Goal: Task Accomplishment & Management: Use online tool/utility

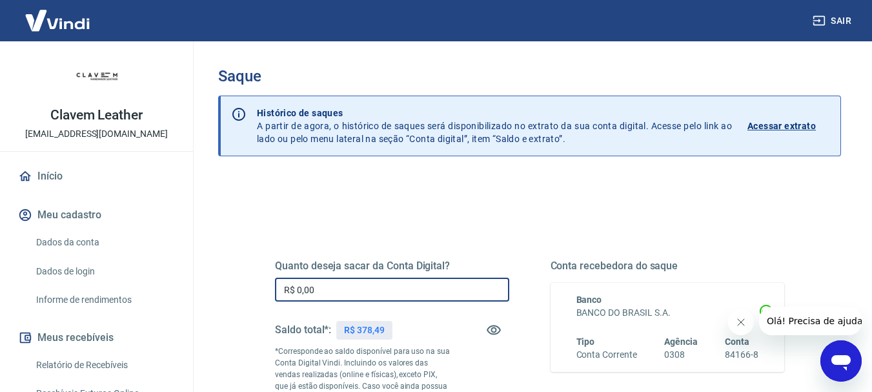
click at [394, 294] on input "R$ 0,00" at bounding box center [392, 290] width 234 height 24
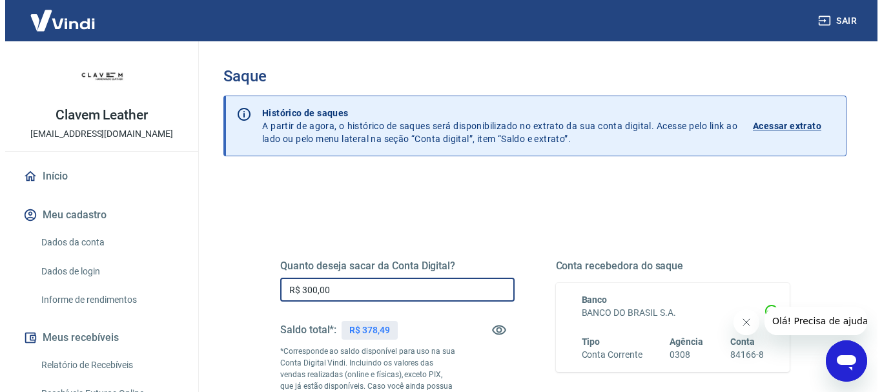
scroll to position [129, 0]
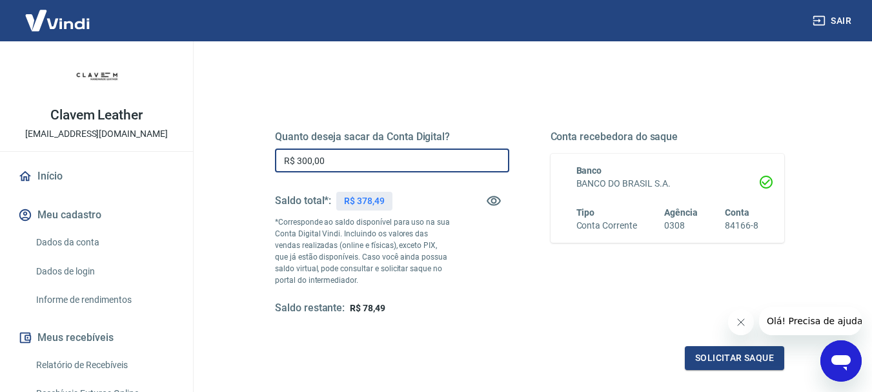
type input "R$ 300,00"
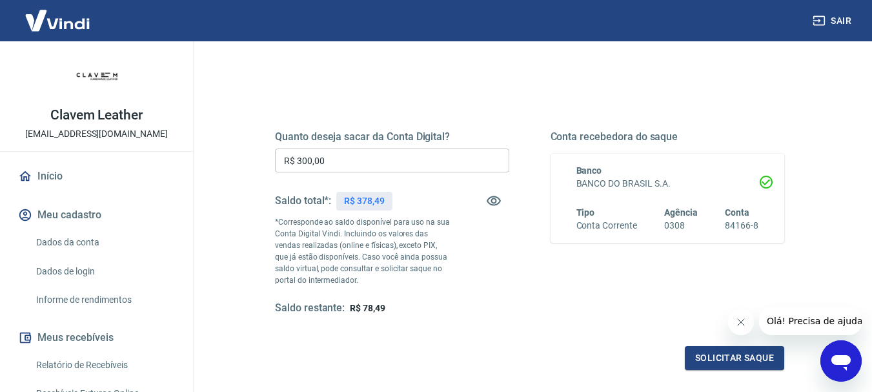
click at [740, 345] on div "Quanto deseja sacar da Conta Digital? R$ 300,00 ​ Saldo total*: R$ 378,49 *Corr…" at bounding box center [529, 234] width 509 height 270
click at [739, 352] on button "Solicitar saque" at bounding box center [734, 358] width 99 height 24
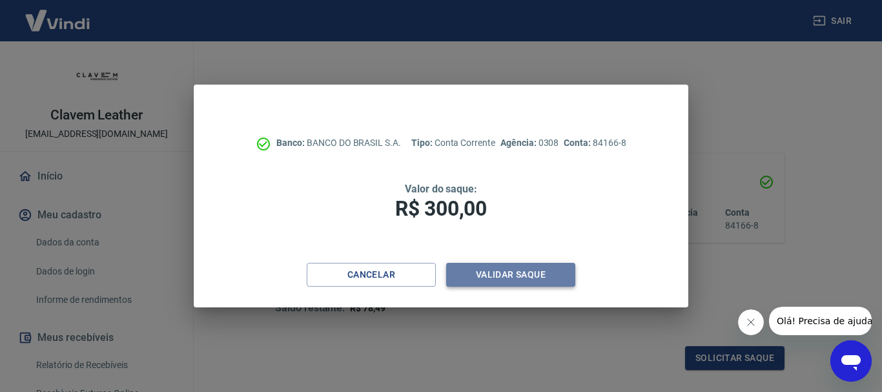
click at [476, 270] on button "Validar saque" at bounding box center [510, 275] width 129 height 24
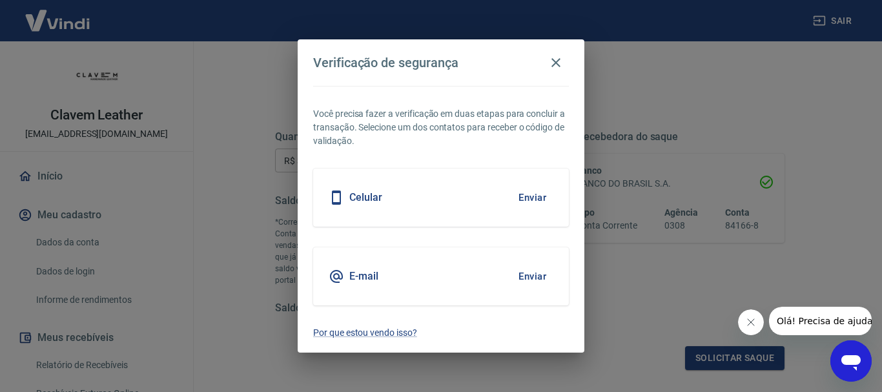
click at [535, 195] on button "Enviar" at bounding box center [532, 197] width 42 height 27
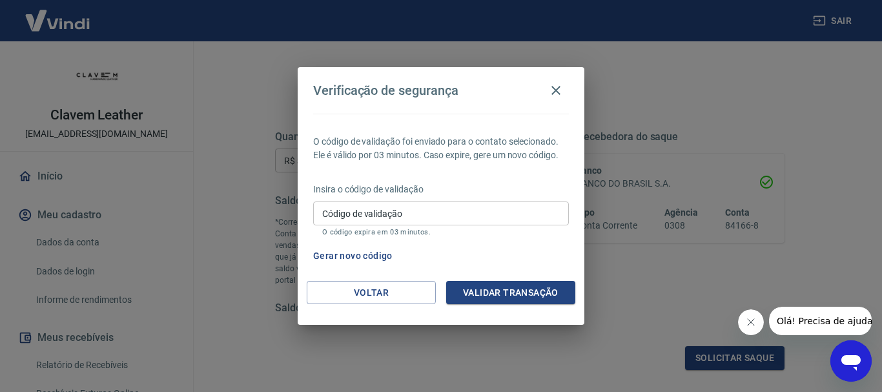
click at [492, 217] on input "Código de validação" at bounding box center [441, 213] width 256 height 24
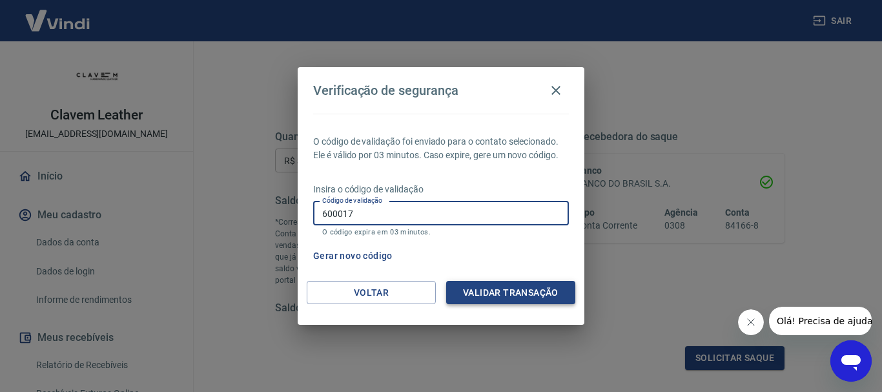
type input "600017"
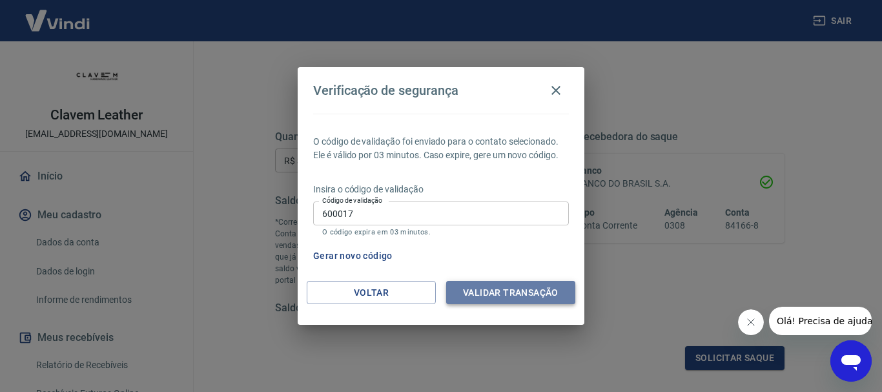
click at [512, 287] on button "Validar transação" at bounding box center [510, 293] width 129 height 24
